Goal: Transaction & Acquisition: Purchase product/service

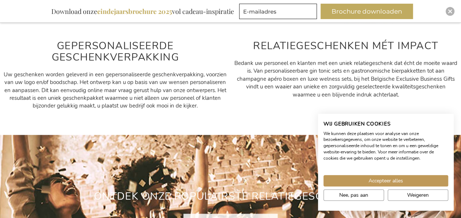
scroll to position [499, 0]
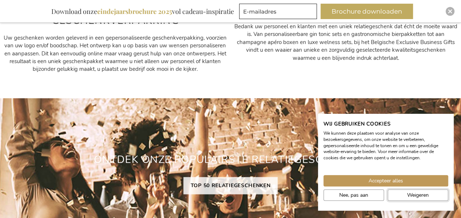
click at [411, 193] on span "Weigeren" at bounding box center [418, 195] width 22 height 8
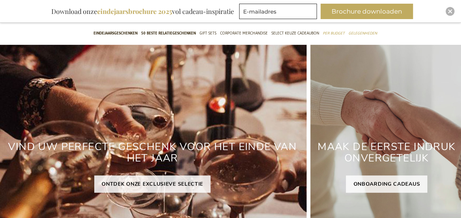
scroll to position [0, 0]
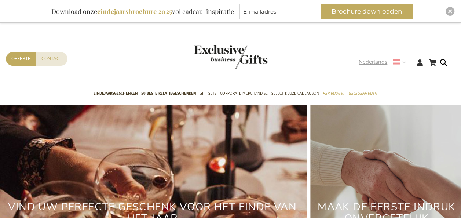
click at [403, 63] on strong "Nederlands" at bounding box center [381, 62] width 47 height 8
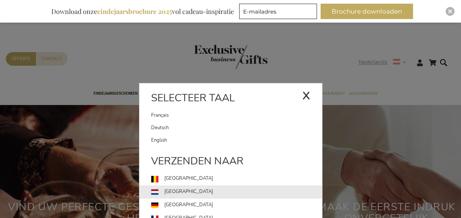
scroll to position [37, 0]
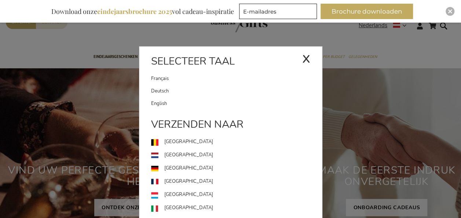
click at [186, 166] on link "Duitsland" at bounding box center [236, 168] width 171 height 13
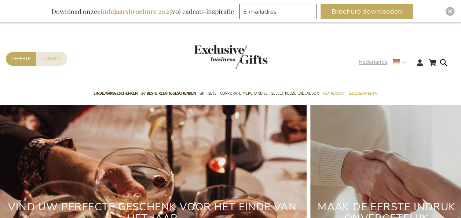
click at [404, 63] on strong "Nederlands" at bounding box center [381, 62] width 47 height 8
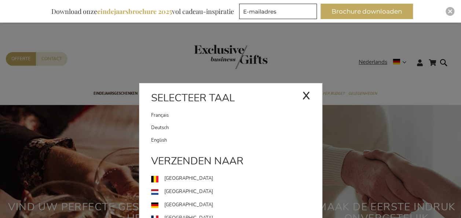
click at [160, 125] on link "Deutsch" at bounding box center [236, 127] width 171 height 12
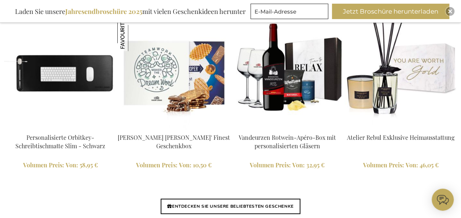
scroll to position [1708, 0]
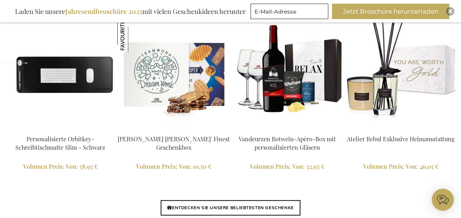
click at [83, 141] on link "Personalisierte Orbitkey-Schreibtischmatte Slim - Schwarz" at bounding box center [60, 143] width 90 height 16
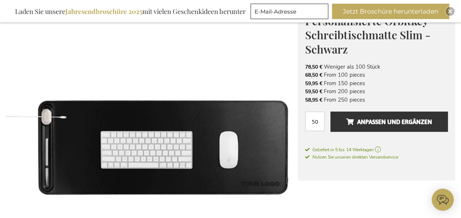
scroll to position [110, 0]
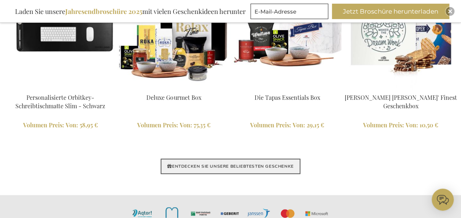
click at [177, 158] on link "ENTDECKEN SIE UNSERE BELIEBTESTEN GESCHENKE" at bounding box center [229, 165] width 139 height 15
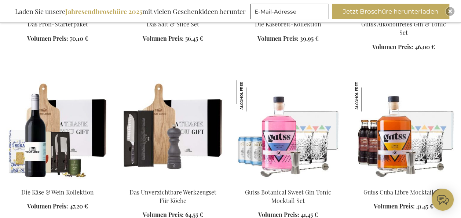
scroll to position [769, 0]
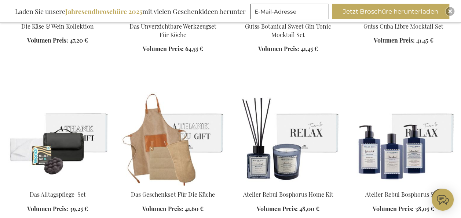
scroll to position [953, 0]
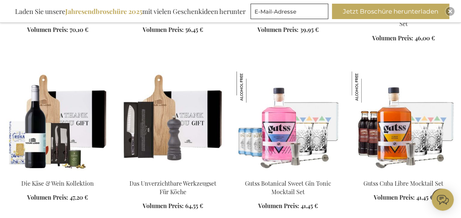
scroll to position [769, 0]
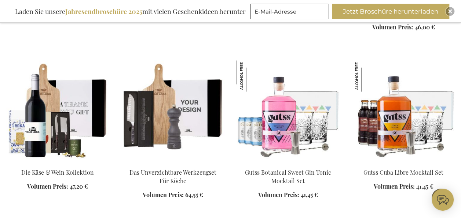
click at [190, 122] on img at bounding box center [172, 111] width 103 height 103
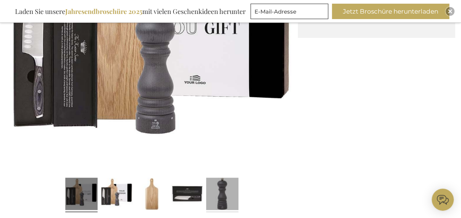
scroll to position [279, 0]
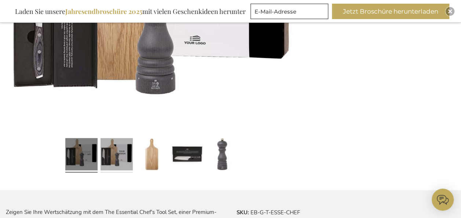
click at [126, 148] on link at bounding box center [116, 155] width 32 height 40
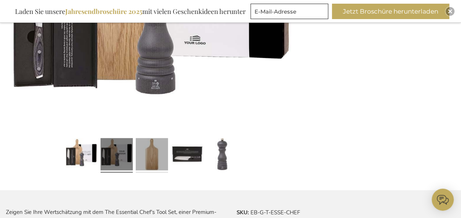
click at [149, 155] on link at bounding box center [152, 155] width 32 height 40
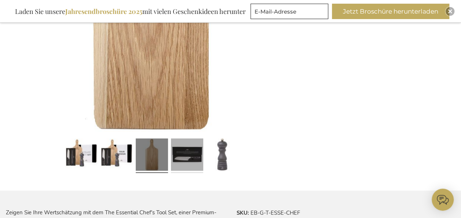
click at [182, 162] on link at bounding box center [187, 155] width 32 height 40
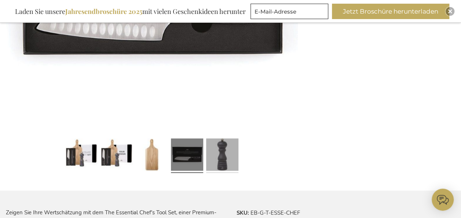
click at [226, 154] on link at bounding box center [222, 155] width 32 height 40
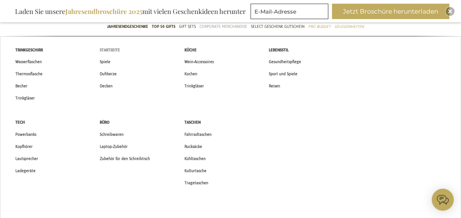
scroll to position [73, 0]
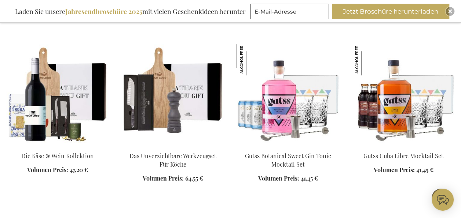
scroll to position [326, 0]
